Goal: Task Accomplishment & Management: Manage account settings

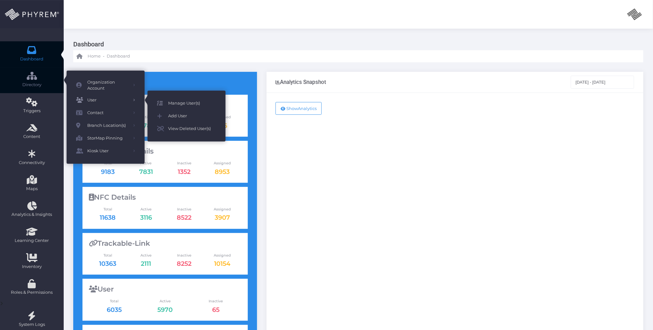
click at [178, 101] on span "Manage User(s)" at bounding box center [192, 103] width 48 height 8
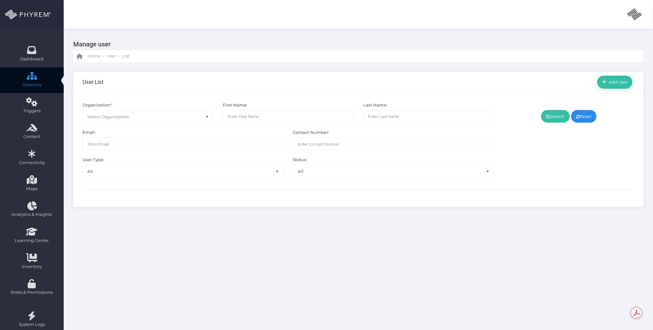
click at [155, 119] on span "Select Organization" at bounding box center [148, 117] width 130 height 12
type input "c"
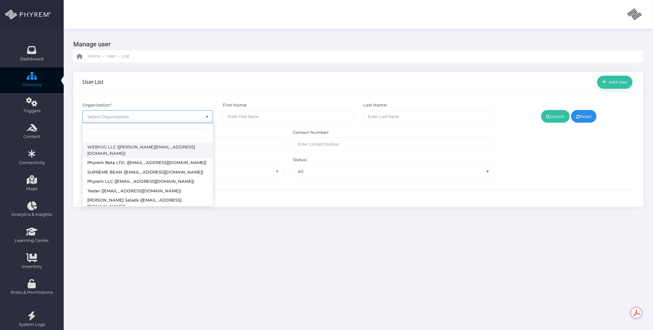
type input "p"
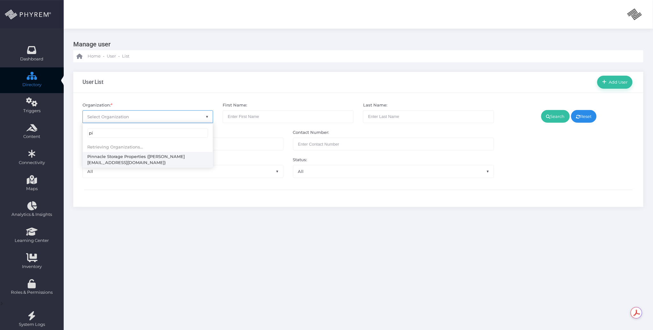
type input "p"
type input "pinnacle"
select select "4799"
click at [554, 116] on link "Search" at bounding box center [555, 116] width 29 height 13
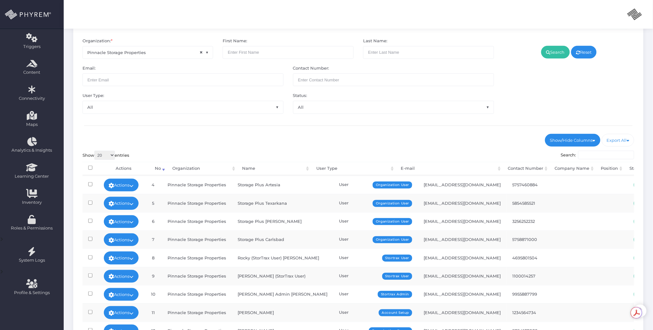
scroll to position [144, 0]
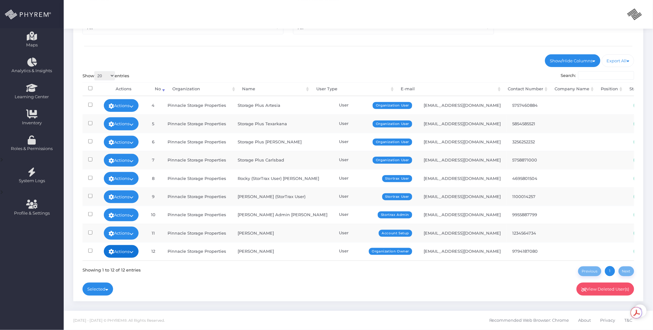
click at [136, 245] on link "Actions" at bounding box center [121, 251] width 35 height 13
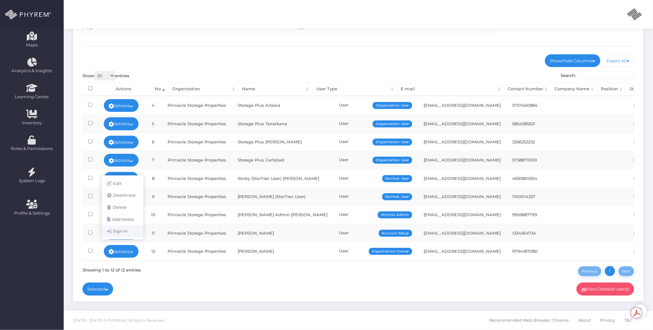
click at [126, 233] on link "Sign In" at bounding box center [122, 232] width 41 height 12
